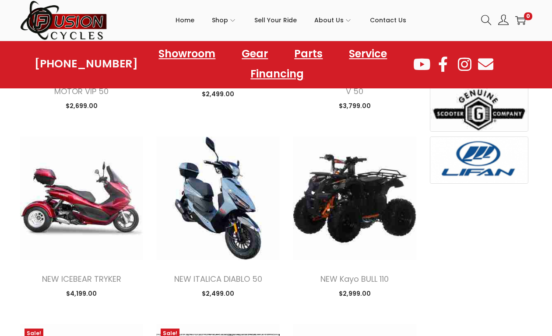
scroll to position [607, 0]
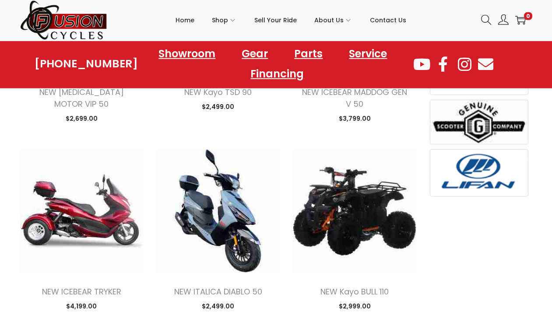
click at [214, 211] on img at bounding box center [217, 210] width 123 height 123
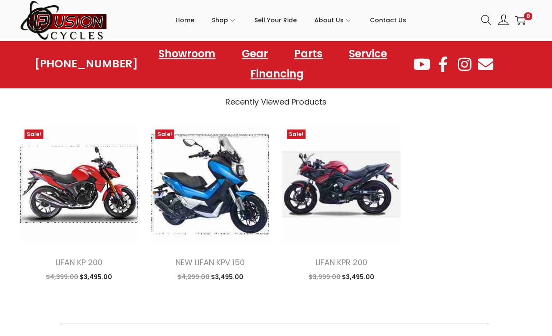
scroll to position [863, 0]
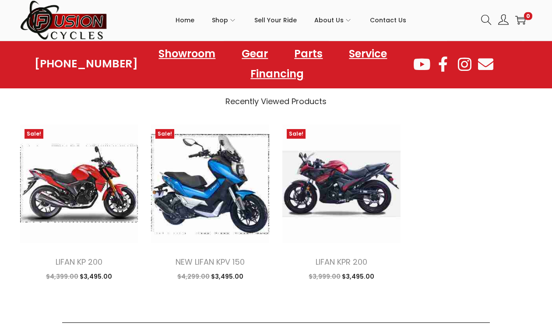
click at [198, 185] on img at bounding box center [210, 184] width 118 height 118
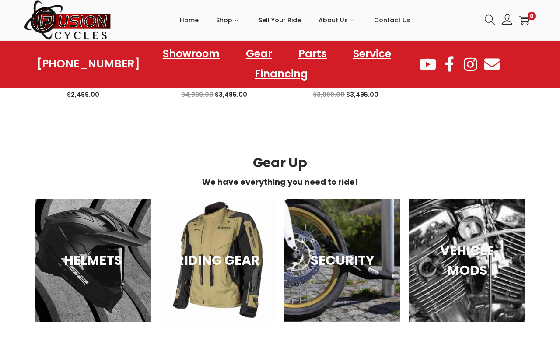
scroll to position [929, 0]
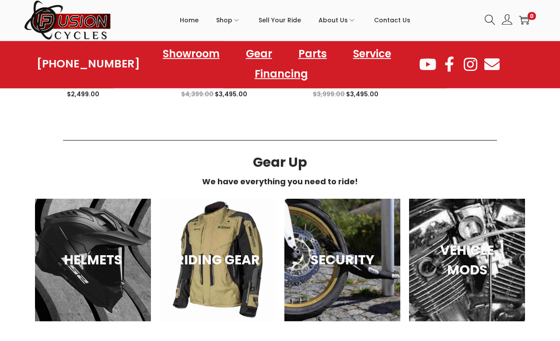
click at [191, 334] on section "Gear Up We have everything you need to ride! HELMETS RIDING GEAR SECURITY VEHIC…" at bounding box center [280, 230] width 560 height 210
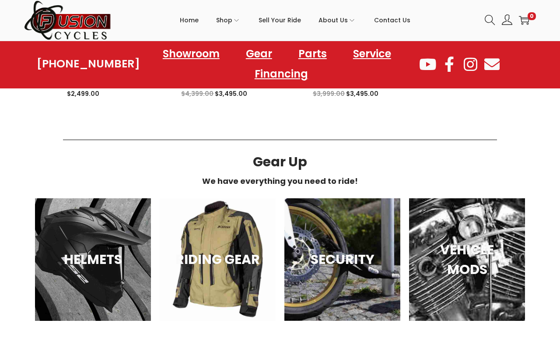
click at [204, 313] on div "RIDING GEAR" at bounding box center [218, 259] width 116 height 123
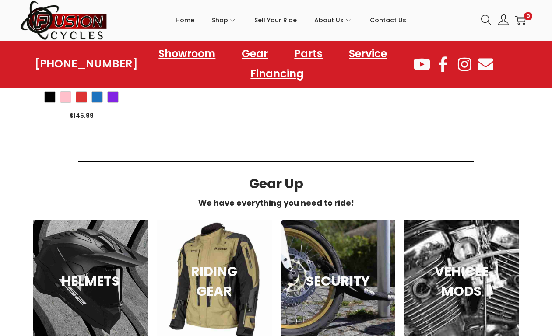
scroll to position [2224, 0]
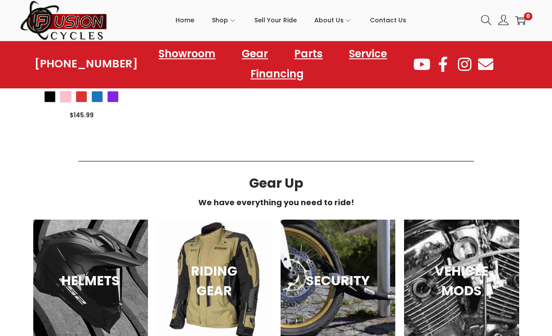
scroll to position [2224, 0]
click at [344, 312] on div "SECURITY" at bounding box center [338, 281] width 115 height 123
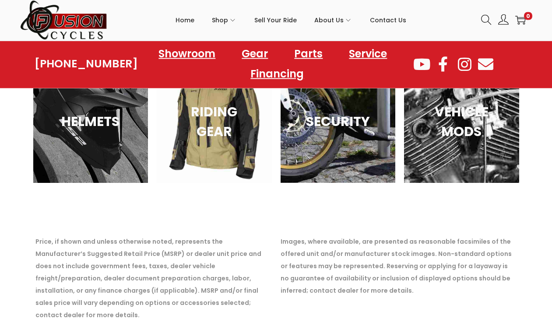
scroll to position [1055, 0]
click at [435, 148] on div "VEHICLE MODS" at bounding box center [461, 121] width 115 height 123
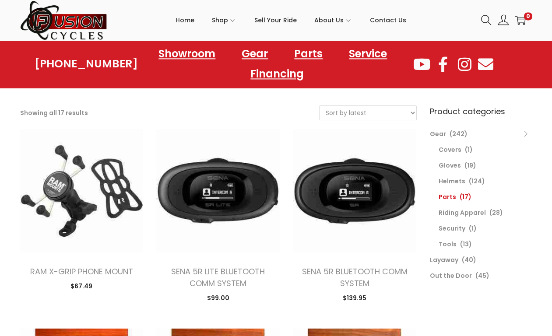
scroll to position [40, 0]
click at [439, 261] on link "Layaway" at bounding box center [444, 260] width 28 height 9
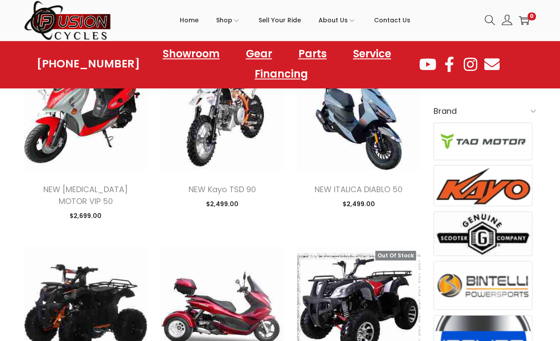
scroll to position [322, 0]
click at [213, 330] on img at bounding box center [222, 307] width 123 height 123
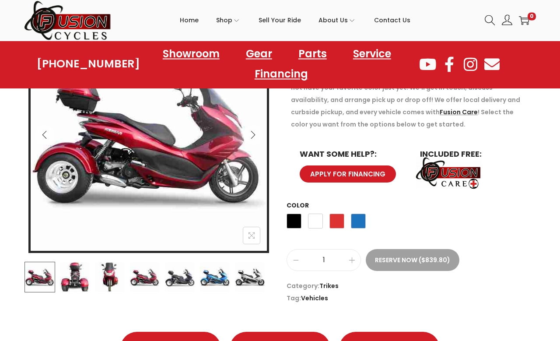
scroll to position [165, 0]
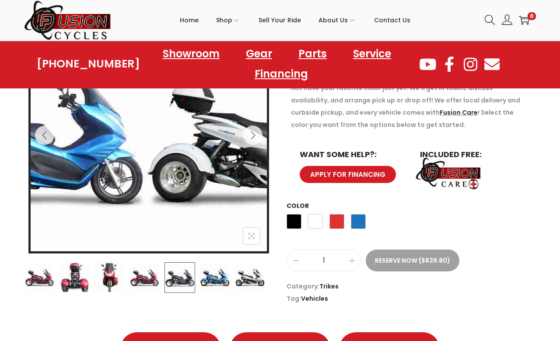
click at [175, 276] on img at bounding box center [180, 277] width 31 height 31
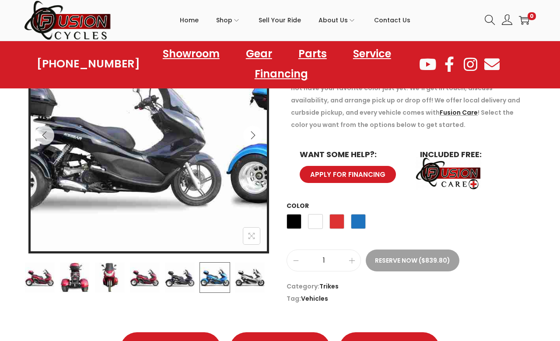
click at [216, 289] on img at bounding box center [215, 277] width 31 height 31
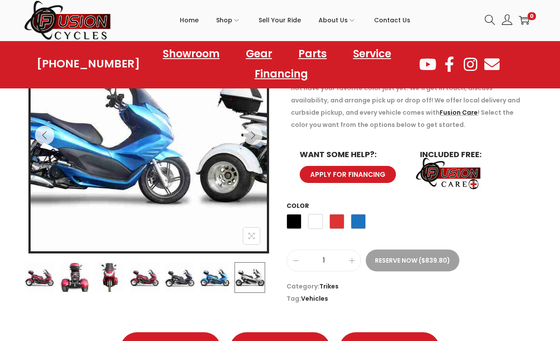
click at [240, 279] on img at bounding box center [250, 277] width 31 height 31
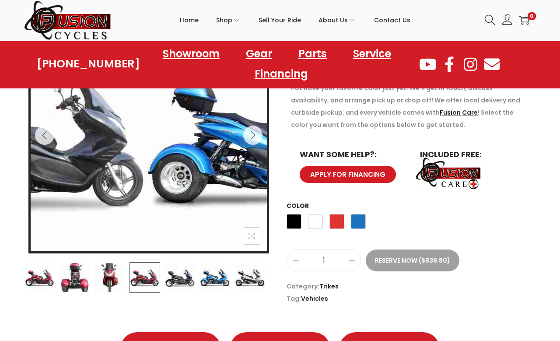
click at [137, 279] on img at bounding box center [145, 277] width 31 height 31
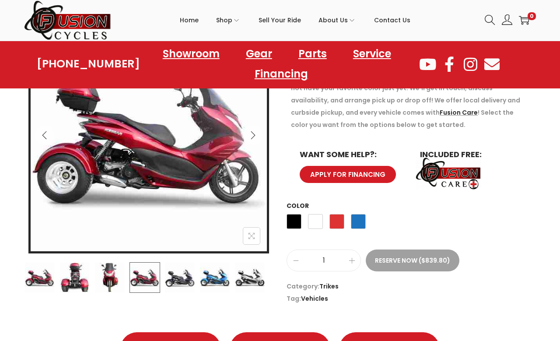
click at [174, 285] on img at bounding box center [180, 277] width 31 height 31
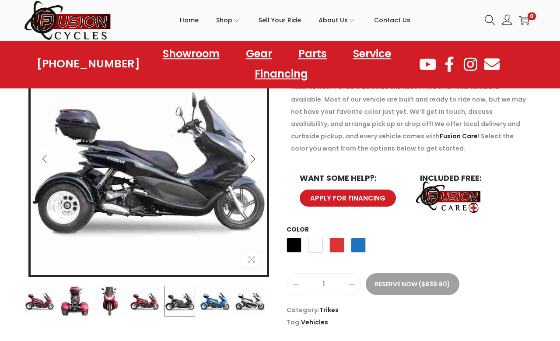
scroll to position [142, 0]
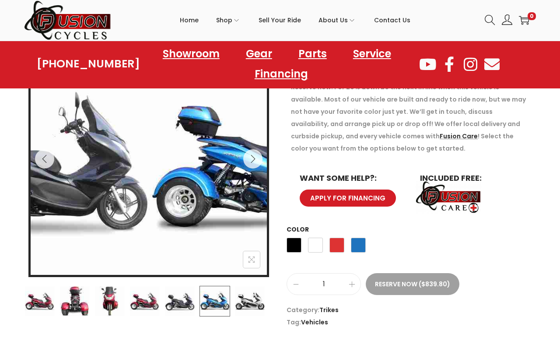
click at [208, 306] on img at bounding box center [215, 301] width 31 height 31
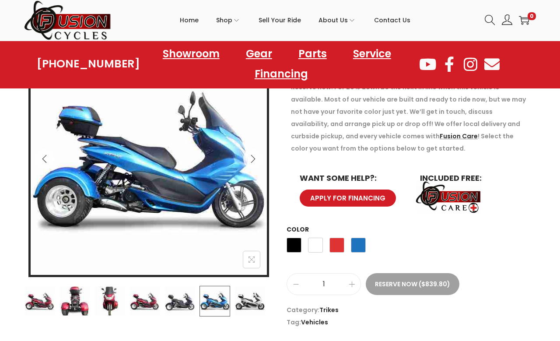
click at [245, 304] on img at bounding box center [250, 301] width 31 height 31
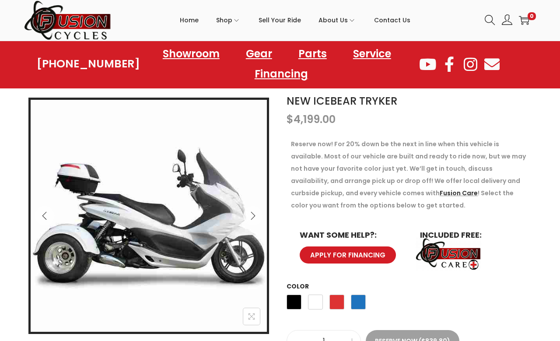
scroll to position [0, 0]
